Goal: Navigation & Orientation: Find specific page/section

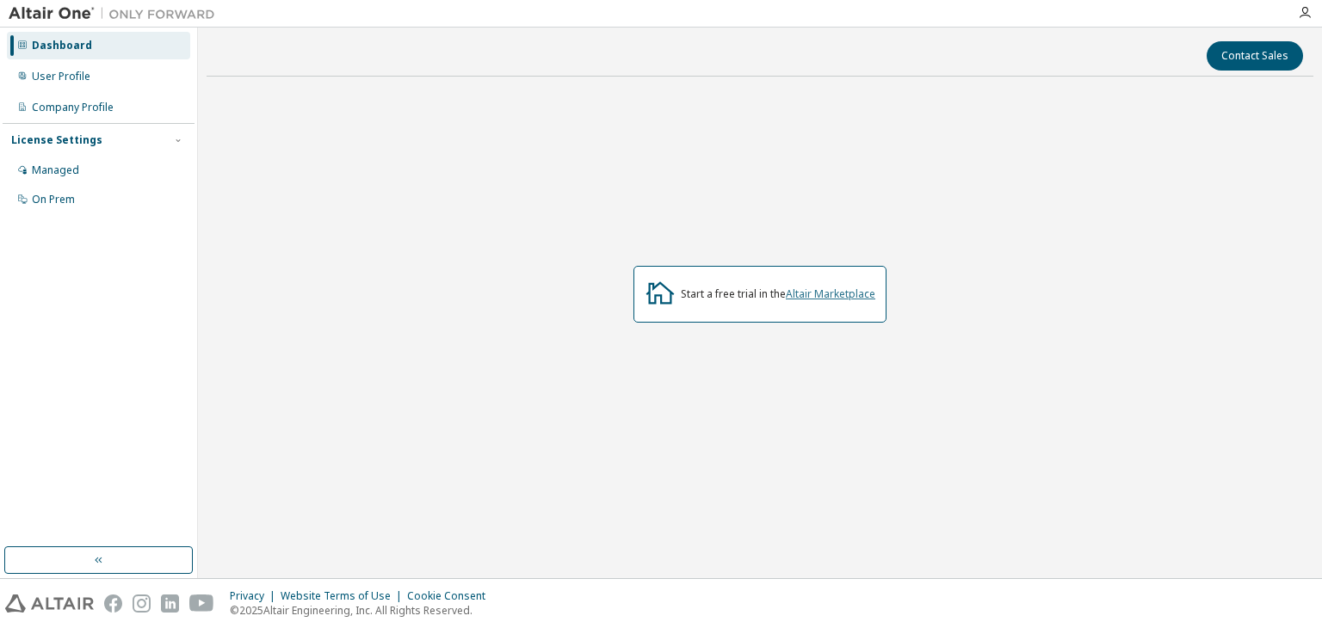
click at [813, 297] on link "Altair Marketplace" at bounding box center [831, 294] width 90 height 15
